Goal: Task Accomplishment & Management: Manage account settings

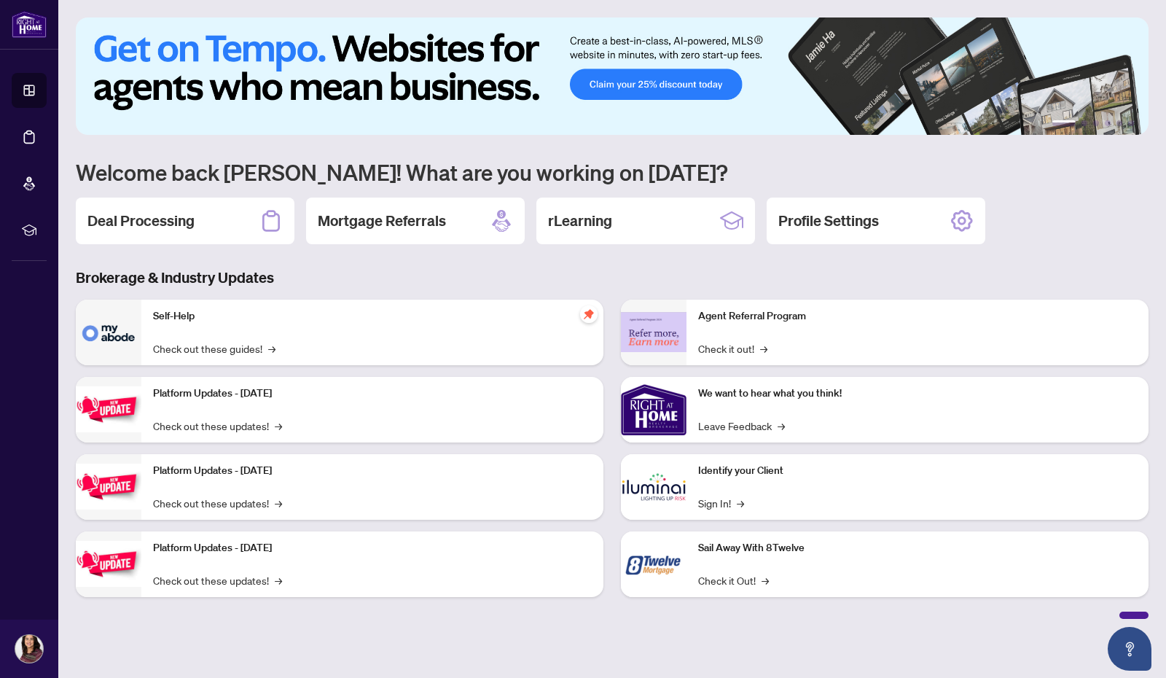
click at [139, 218] on h2 "Deal Processing" at bounding box center [140, 221] width 107 height 20
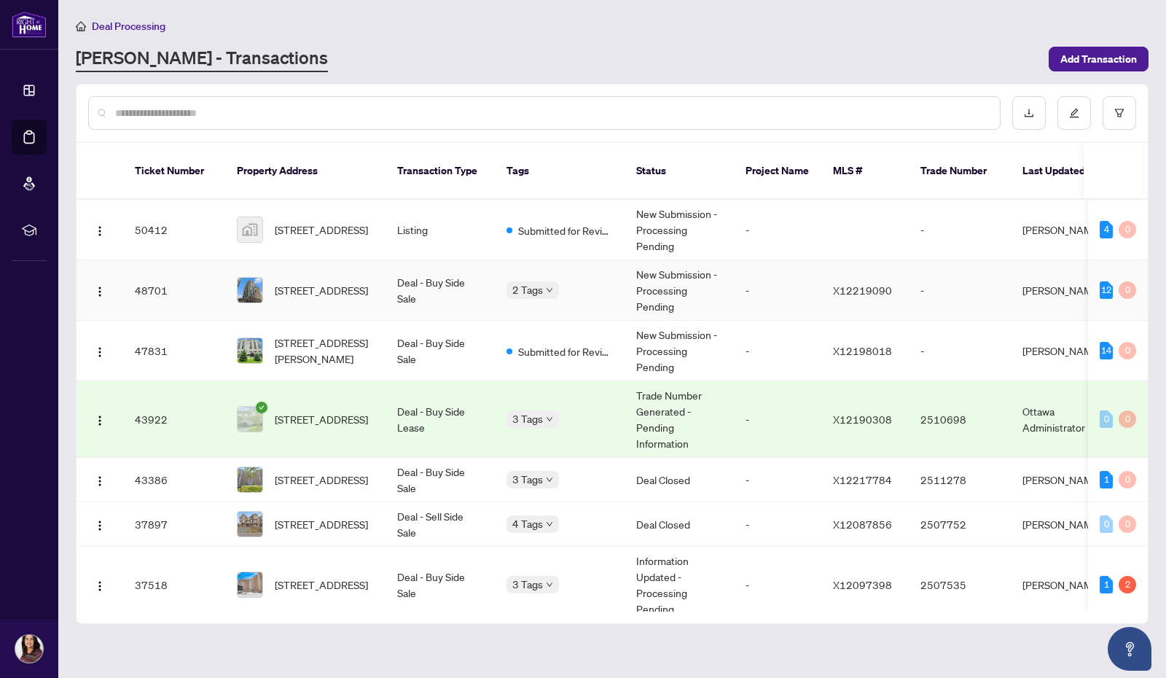
click at [298, 282] on span "[STREET_ADDRESS]" at bounding box center [321, 290] width 93 height 16
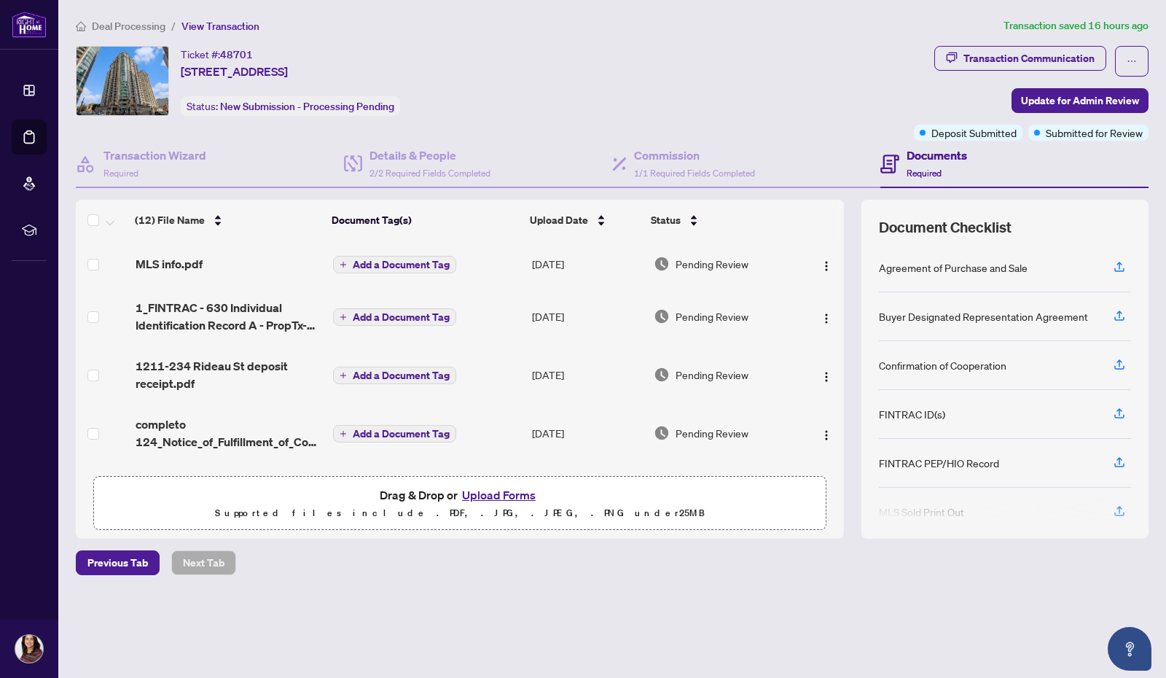
click at [500, 491] on button "Upload Forms" at bounding box center [499, 494] width 82 height 19
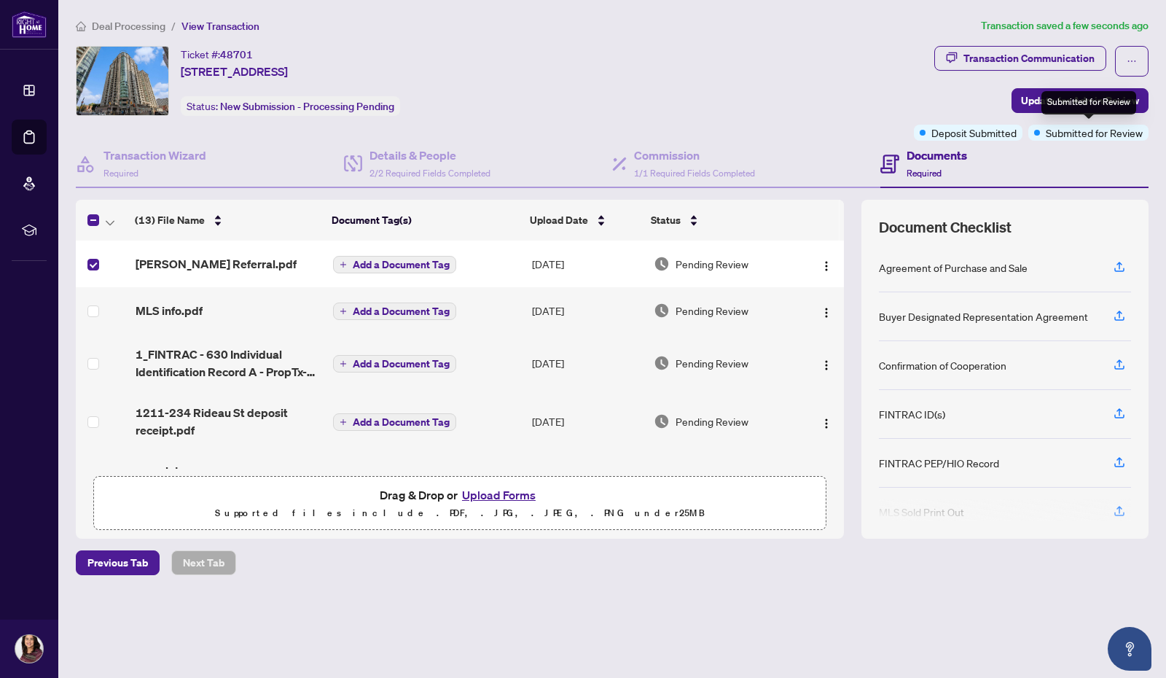
click at [1068, 107] on div "Submitted for Review" at bounding box center [1088, 102] width 95 height 23
click at [1066, 100] on span "Update for Admin Review" at bounding box center [1080, 100] width 118 height 23
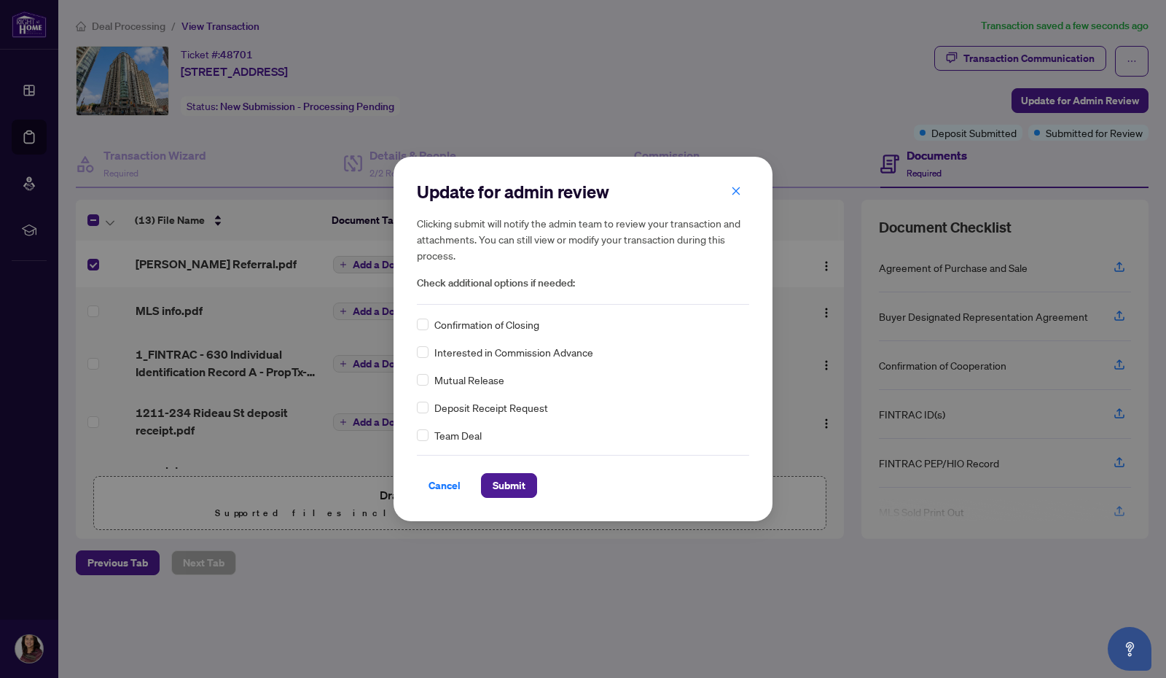
click at [499, 485] on span "Submit" at bounding box center [509, 485] width 33 height 23
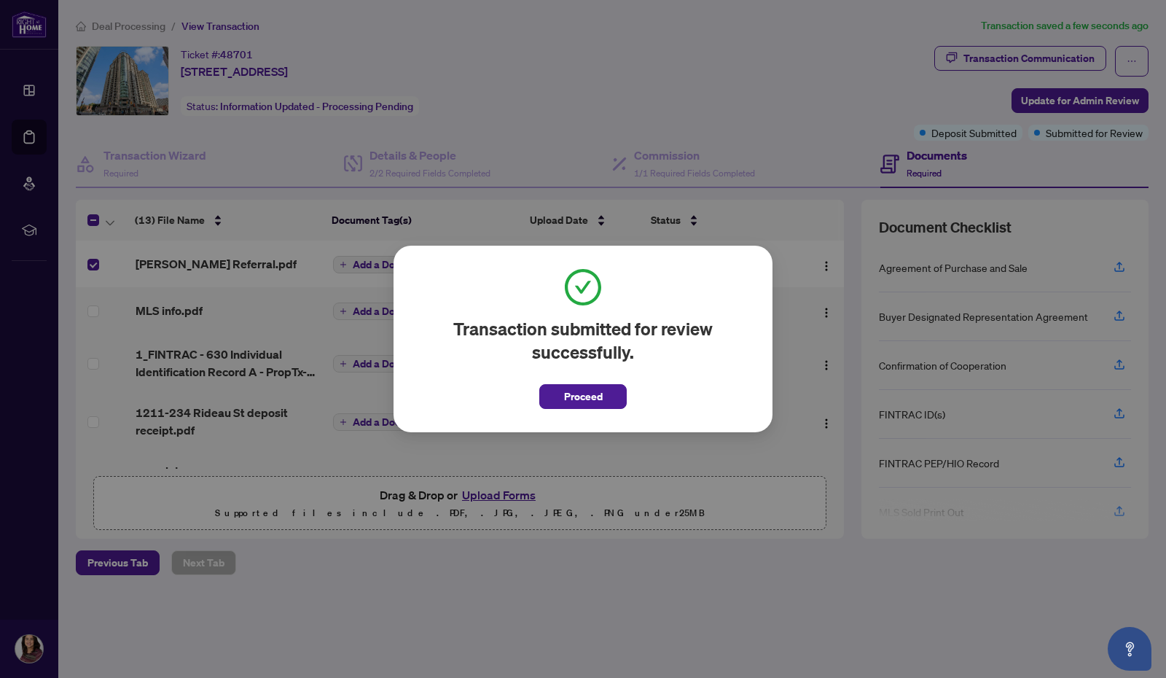
click at [586, 394] on span "Proceed" at bounding box center [583, 396] width 39 height 23
